Goal: Information Seeking & Learning: Compare options

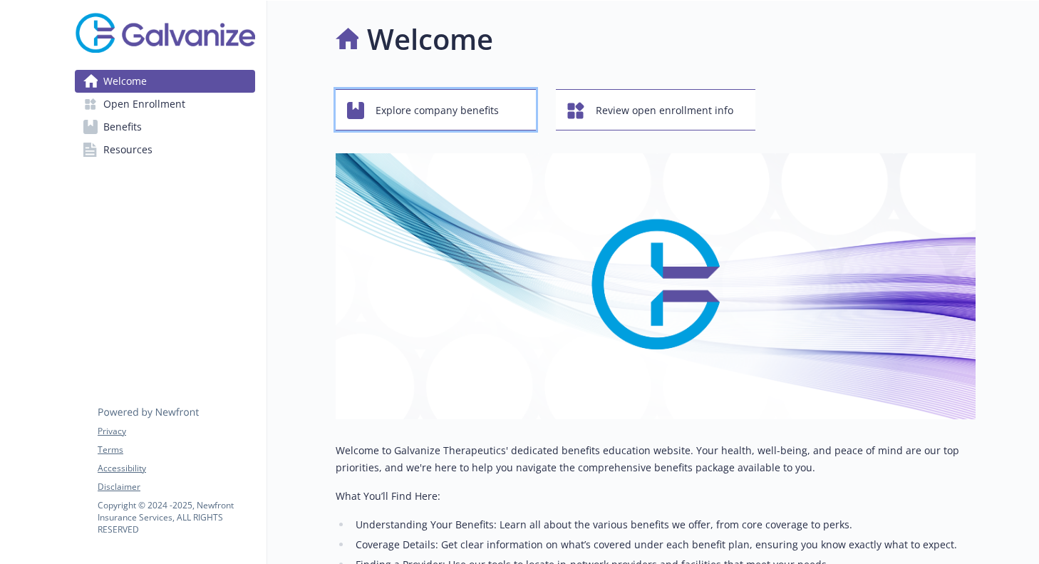
click at [426, 115] on span "Explore company benefits" at bounding box center [437, 110] width 123 height 27
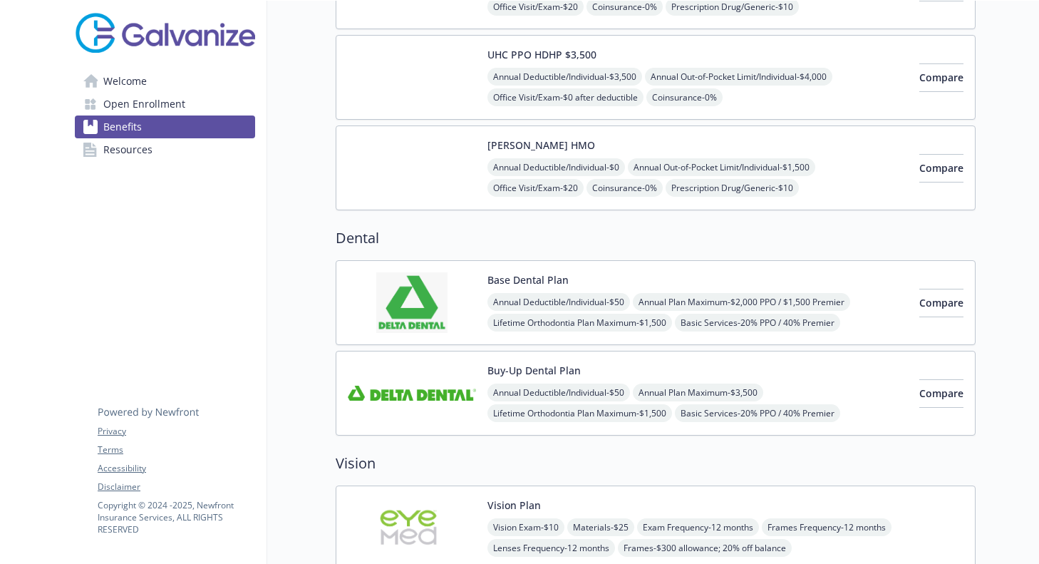
scroll to position [285, 0]
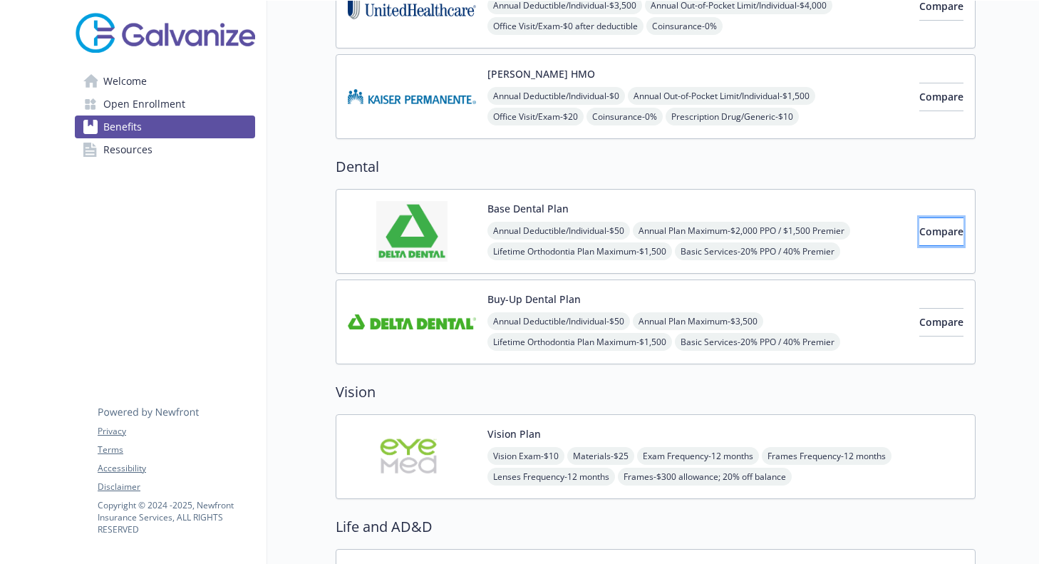
click at [927, 231] on span "Compare" at bounding box center [942, 232] width 44 height 14
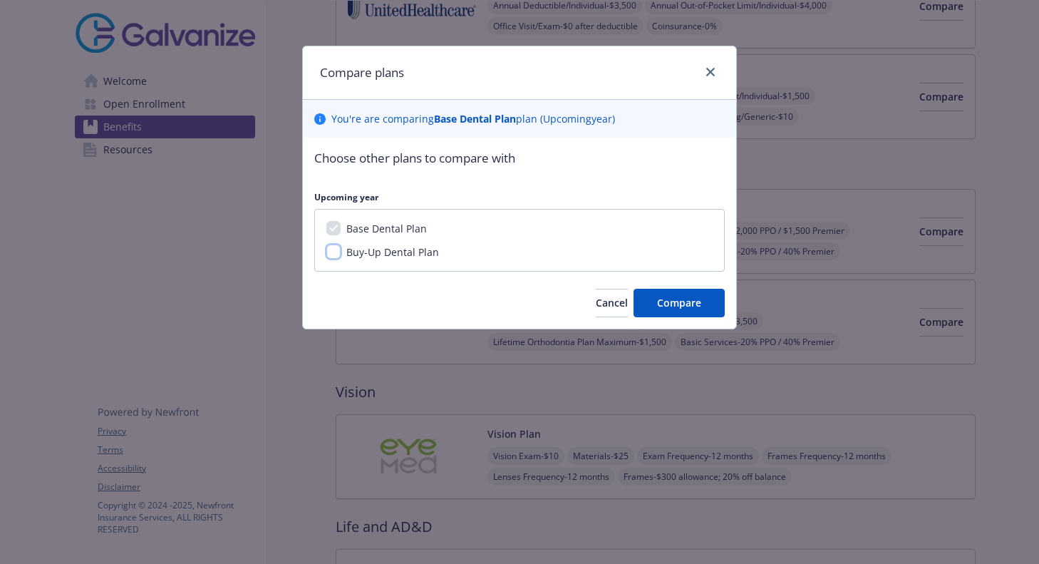
click at [336, 247] on input "Buy-Up Dental Plan" at bounding box center [334, 252] width 14 height 14
checkbox input "true"
click at [660, 297] on span "Compare" at bounding box center [679, 303] width 44 height 14
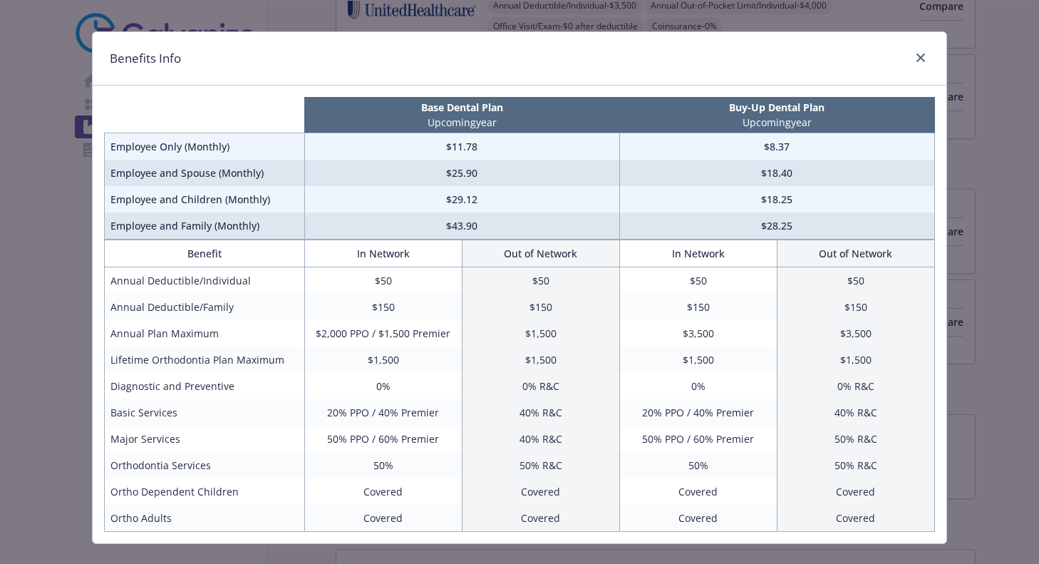
scroll to position [0, 0]
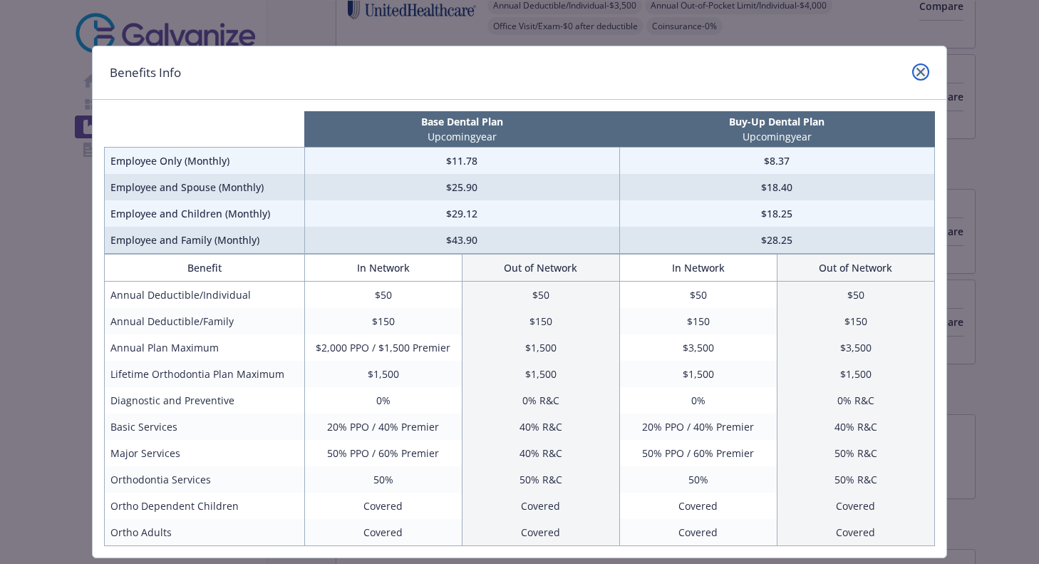
click at [913, 76] on link "close" at bounding box center [921, 71] width 17 height 17
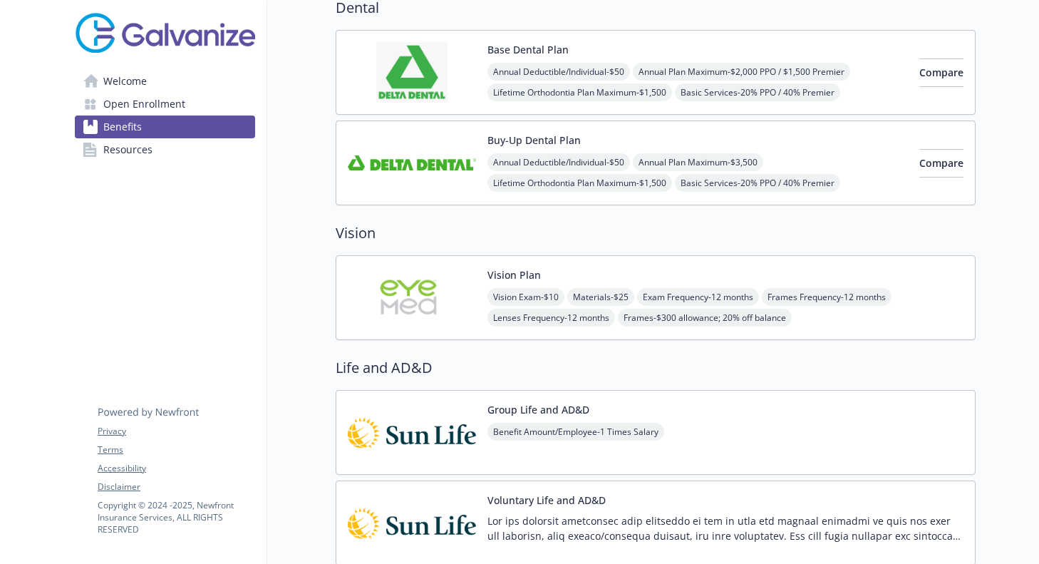
scroll to position [356, 0]
